Goal: Information Seeking & Learning: Learn about a topic

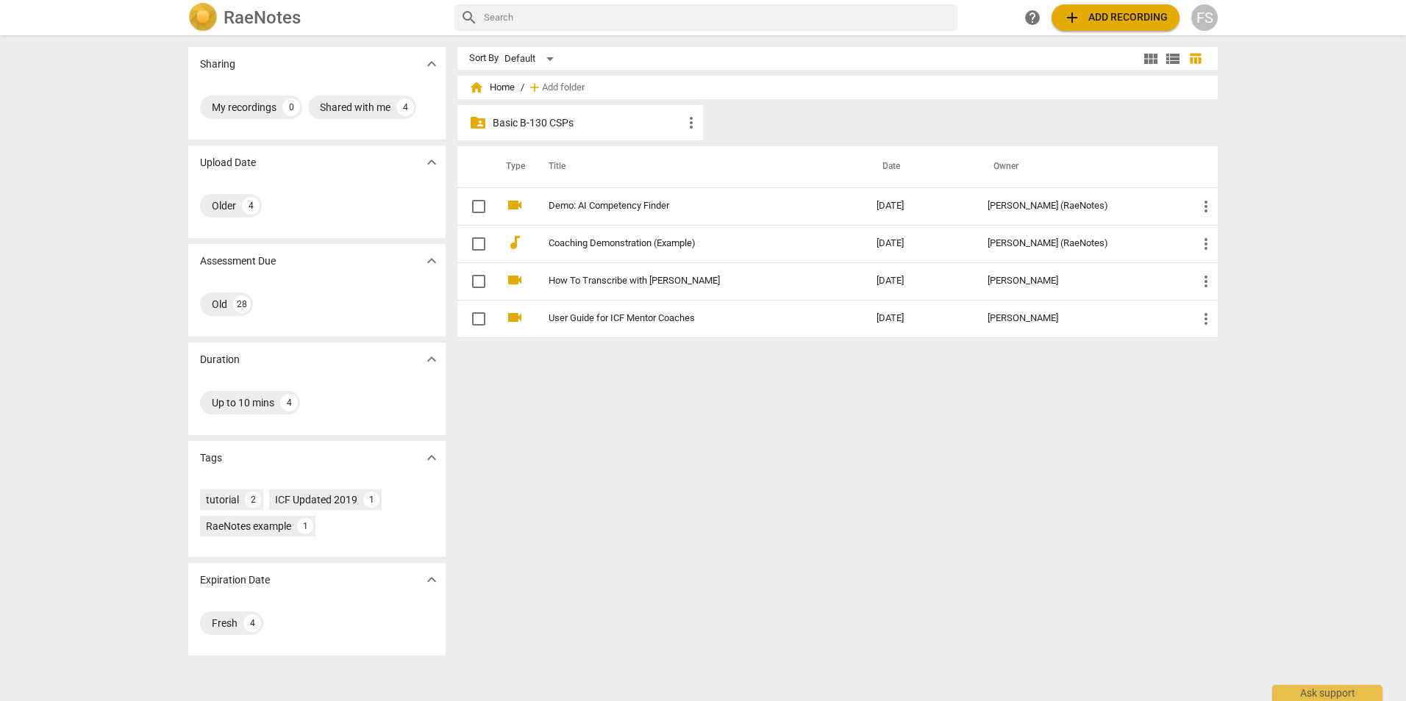
click at [514, 124] on p "Basic B-130 CSPs" at bounding box center [588, 122] width 190 height 15
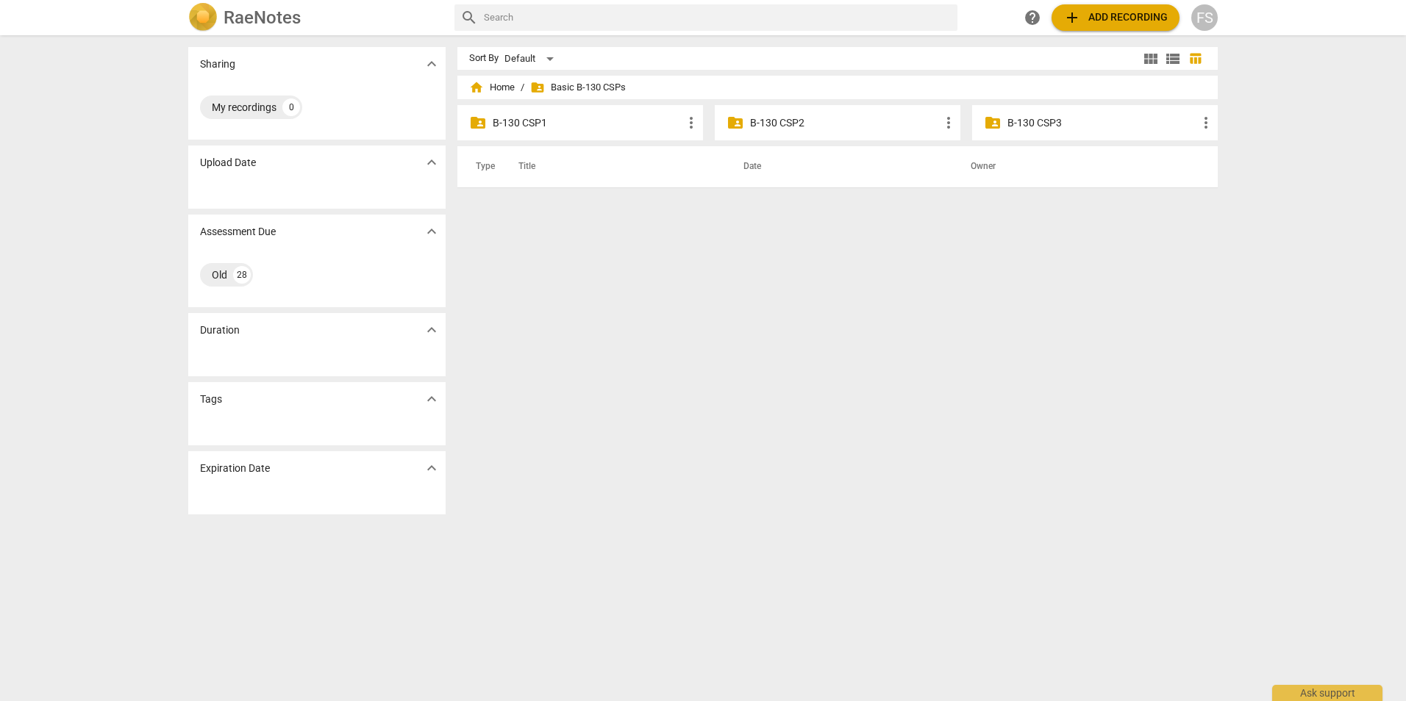
click at [514, 124] on p "B-130 CSP1" at bounding box center [588, 122] width 190 height 15
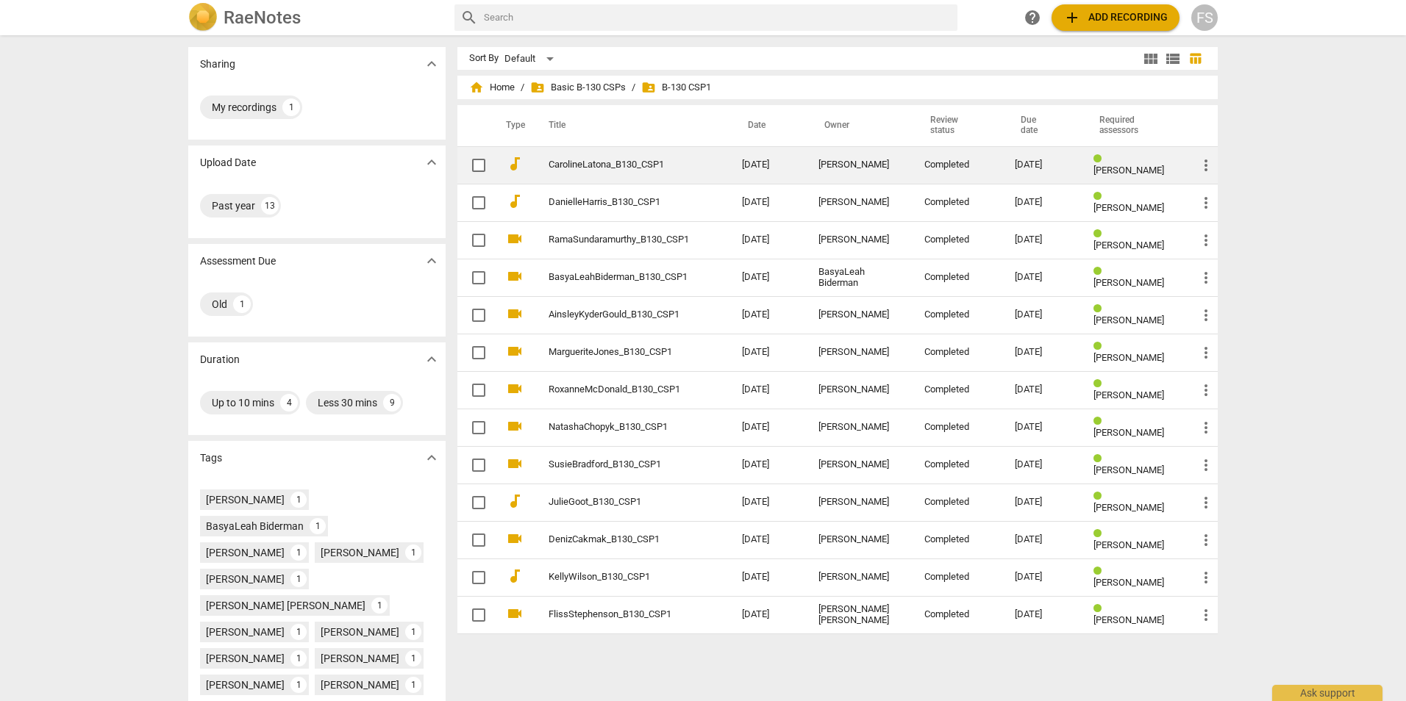
click at [636, 168] on link "CarolineLatona_B130_CSP1" at bounding box center [618, 165] width 140 height 11
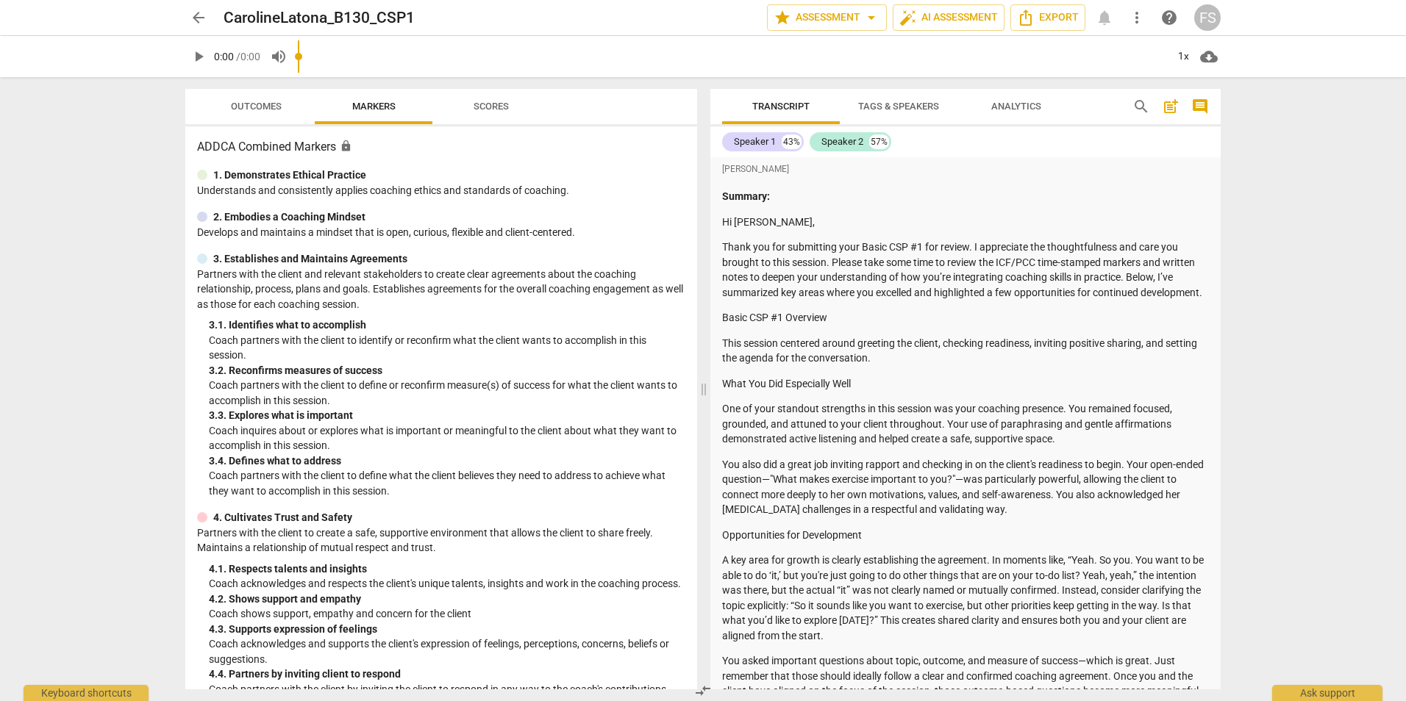
click at [193, 98] on div at bounding box center [191, 104] width 12 height 30
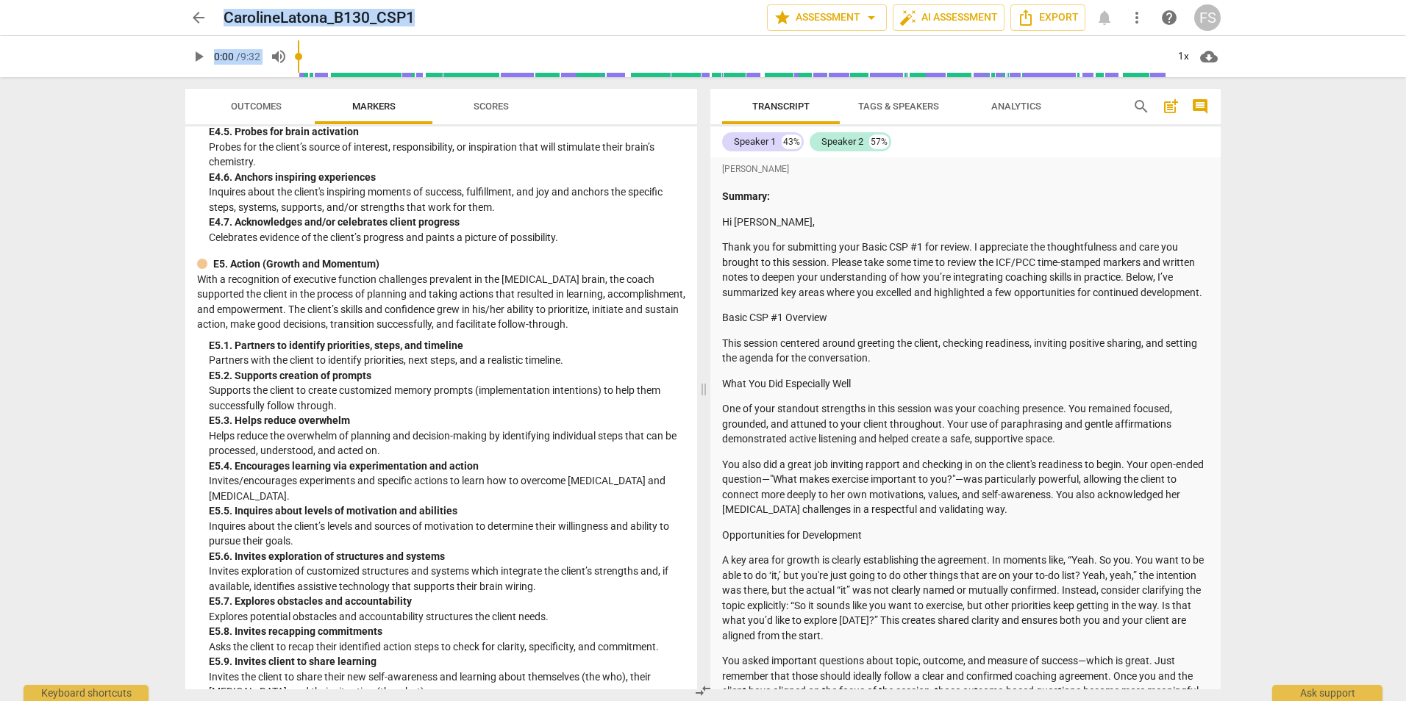
scroll to position [3675, 0]
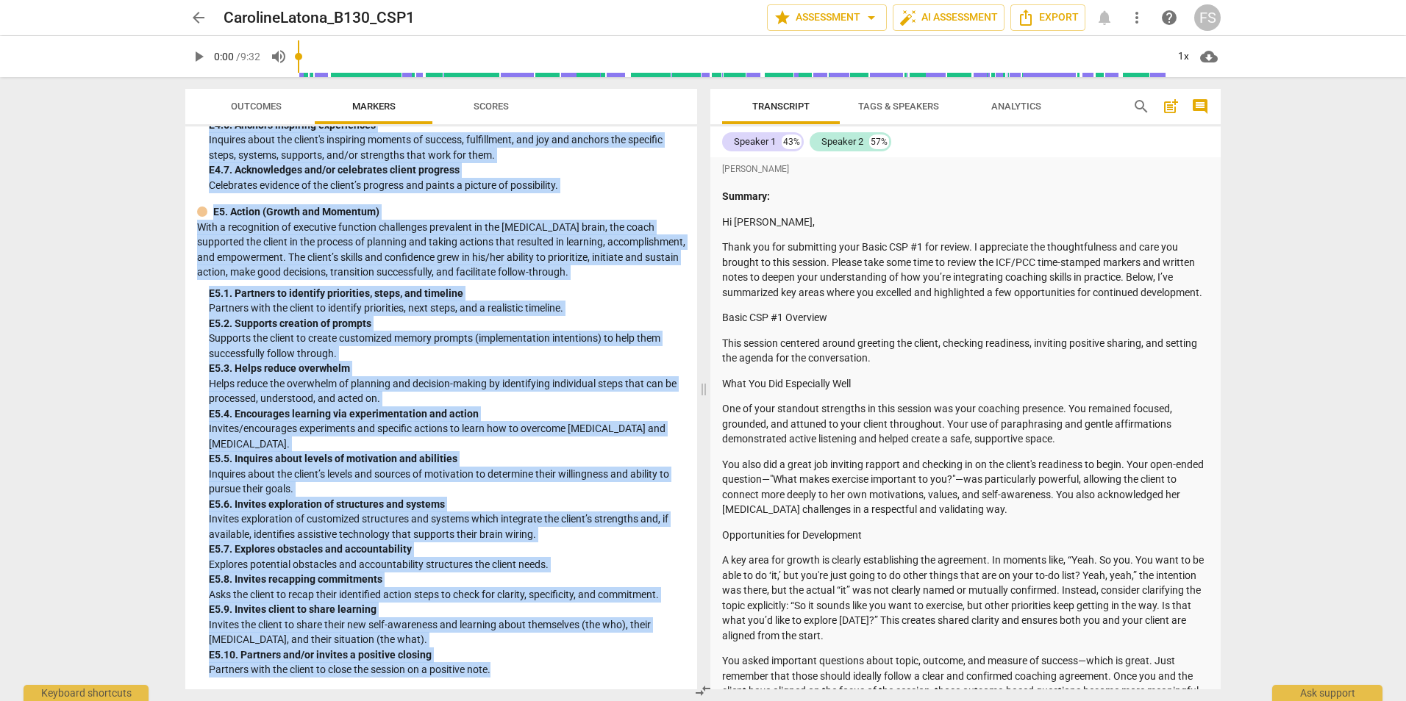
drag, startPoint x: 201, startPoint y: 142, endPoint x: 520, endPoint y: 671, distance: 617.5
click at [520, 671] on div "ADDCA Combined Markers lock 1. Demonstrates Ethical Practice Understands and co…" at bounding box center [441, 407] width 512 height 563
copy div "ADDCA Combined Markers lock 1. Demonstrates Ethical Practice Understands and co…"
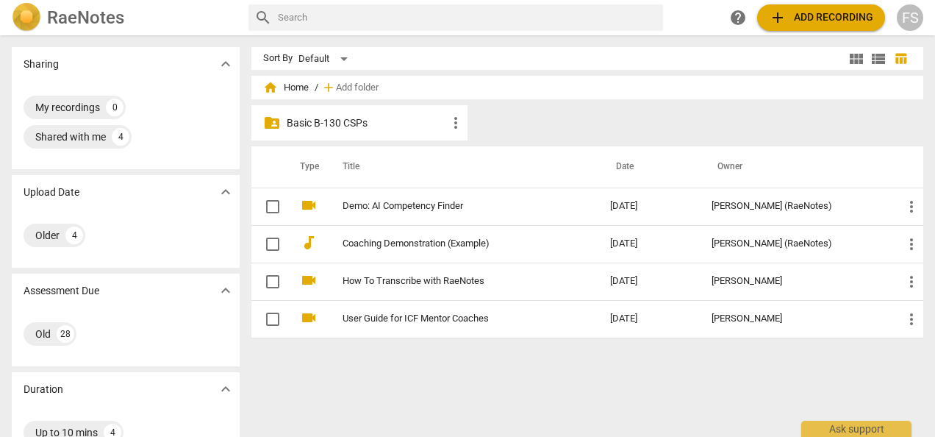
click at [330, 115] on p "Basic B-130 CSPs" at bounding box center [367, 122] width 160 height 15
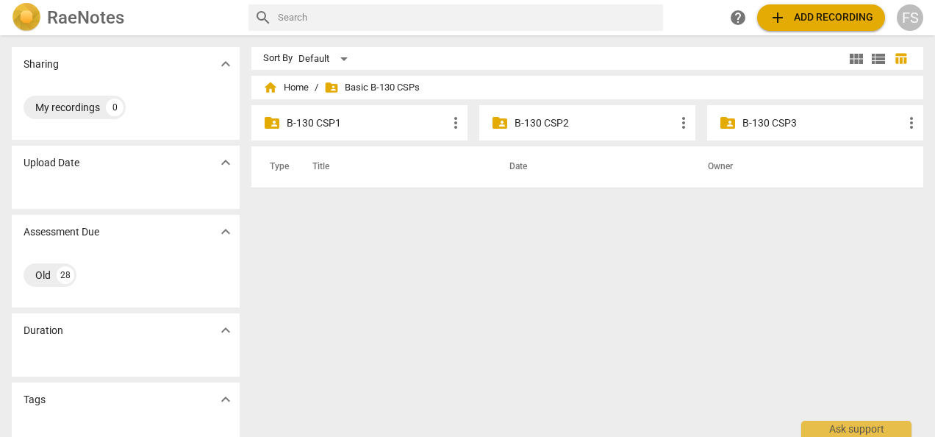
click at [326, 111] on div "folder_shared B-130 CSP1 more_vert" at bounding box center [359, 122] width 216 height 35
click at [326, 120] on p "B-130 CSP1" at bounding box center [367, 122] width 160 height 15
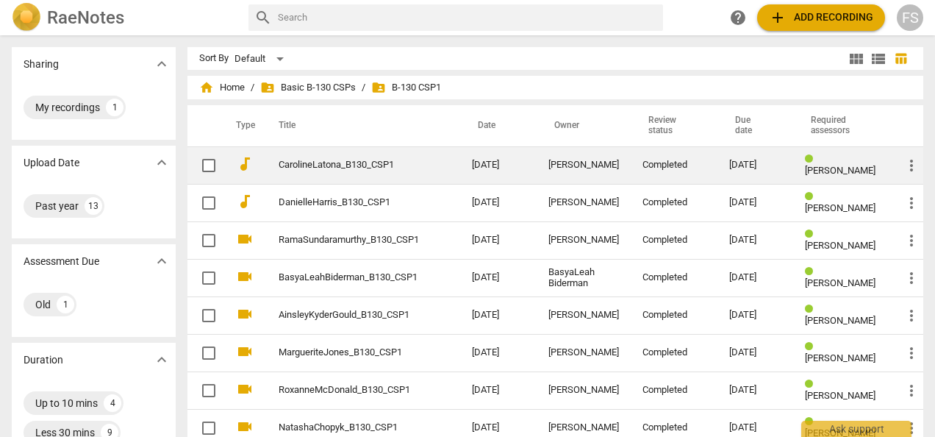
click at [288, 172] on td "CarolineLatona_B130_CSP1" at bounding box center [360, 164] width 199 height 37
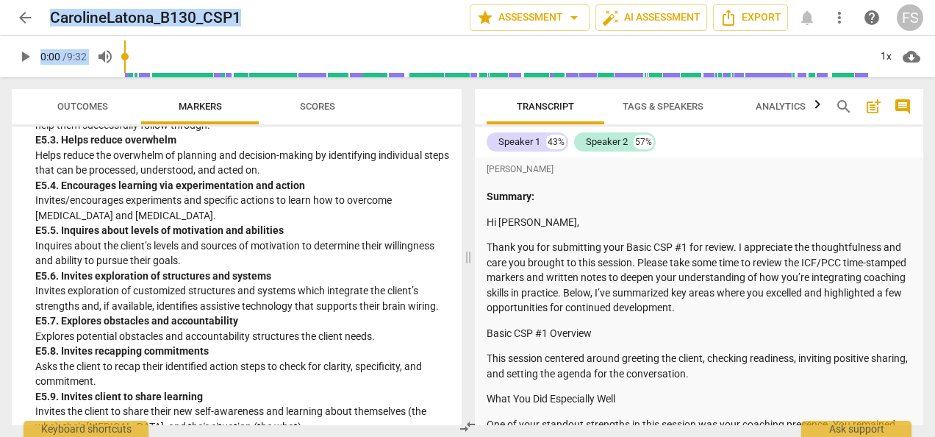
scroll to position [4180, 0]
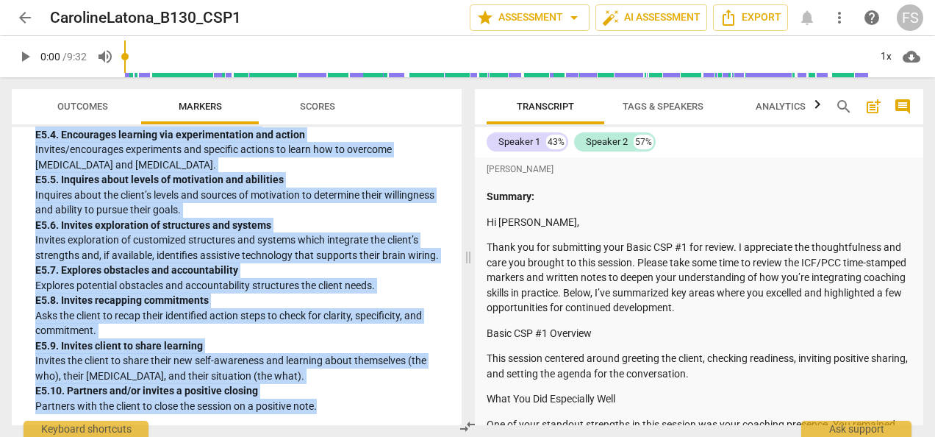
drag, startPoint x: 25, startPoint y: 103, endPoint x: 324, endPoint y: 407, distance: 426.8
click at [324, 407] on div "ADDCA Combined Markers lock 1. Demonstrates Ethical Practice Understands and co…" at bounding box center [237, 275] width 450 height 298
